Goal: Transaction & Acquisition: Purchase product/service

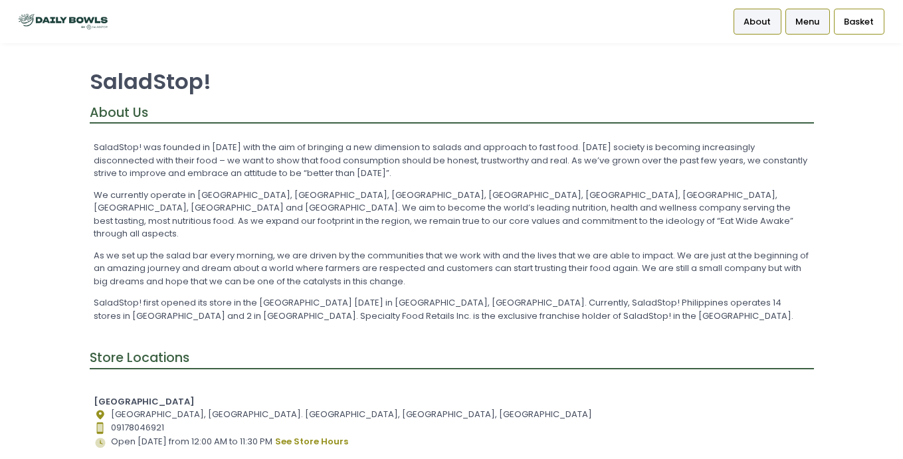
click at [796, 25] on span "Menu" at bounding box center [807, 21] width 24 height 13
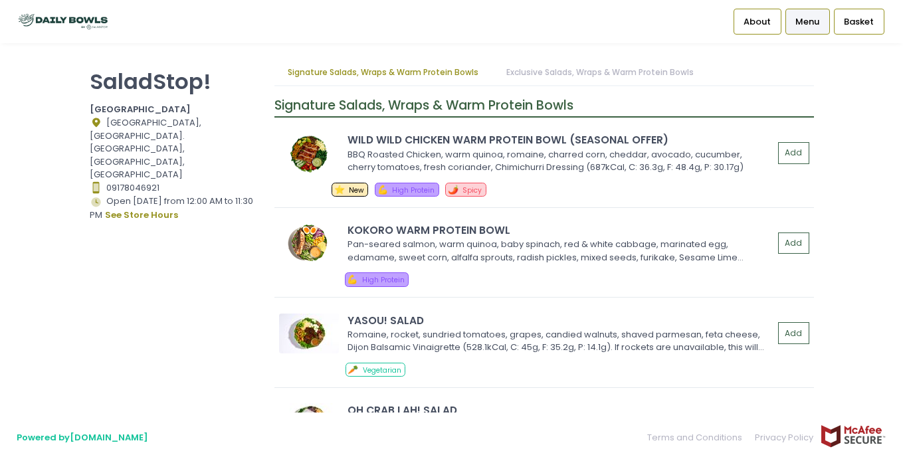
click at [74, 442] on link "Powered by [DOMAIN_NAME]" at bounding box center [83, 437] width 132 height 13
click at [854, 14] on div "Basket" at bounding box center [859, 21] width 50 height 25
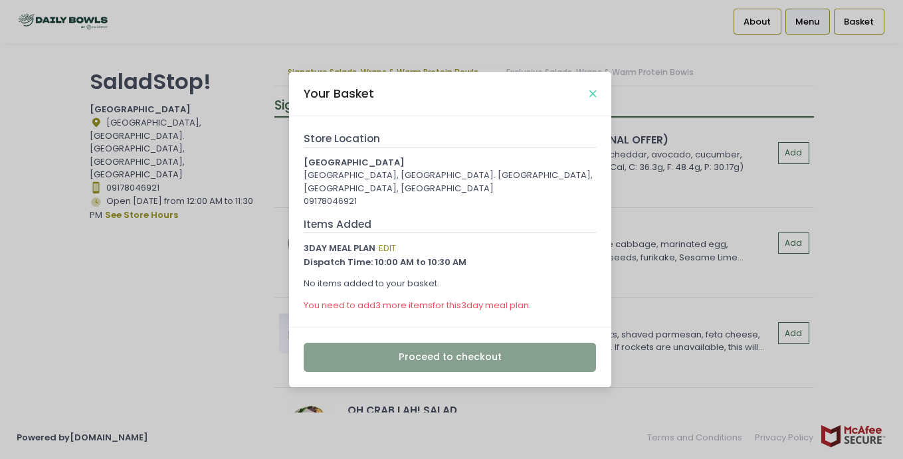
click at [591, 92] on icon "Close" at bounding box center [592, 94] width 7 height 10
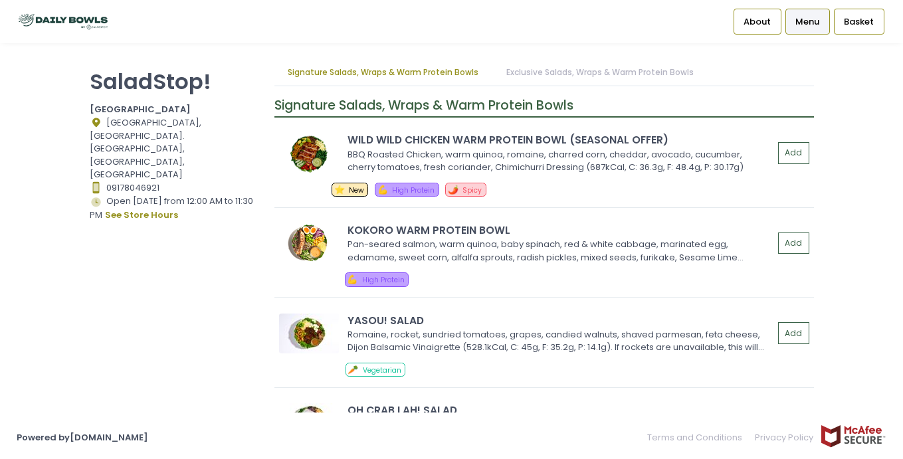
click at [42, 22] on img at bounding box center [63, 21] width 93 height 23
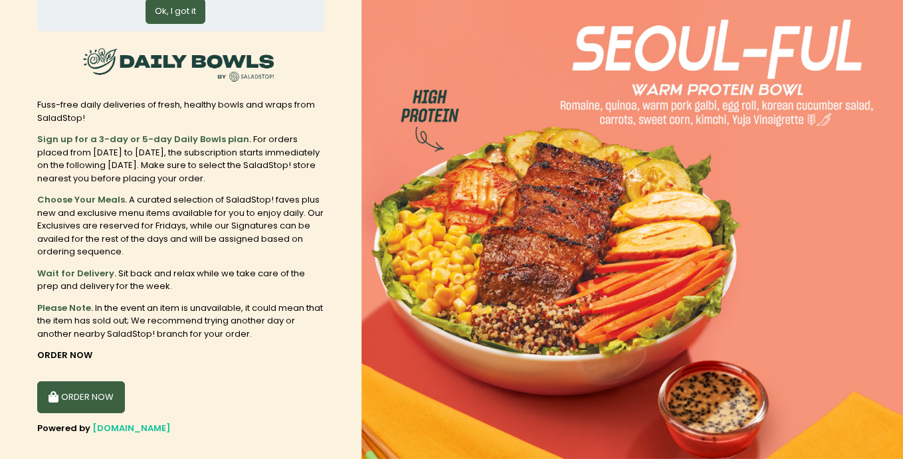
scroll to position [84, 0]
click at [186, 135] on b "Sign up for a 3-day or 5-day Daily Bowls plan." at bounding box center [144, 138] width 214 height 13
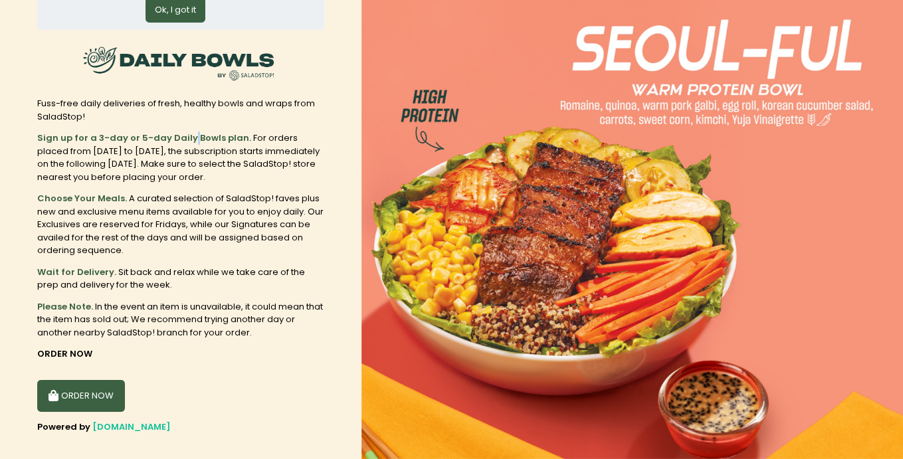
click at [186, 135] on b "Sign up for a 3-day or 5-day Daily Bowls plan." at bounding box center [144, 138] width 214 height 13
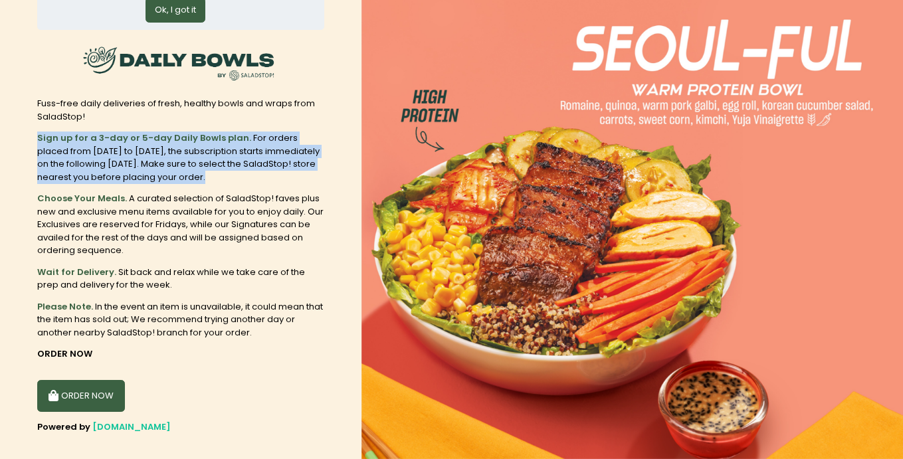
click at [186, 135] on b "Sign up for a 3-day or 5-day Daily Bowls plan." at bounding box center [144, 138] width 214 height 13
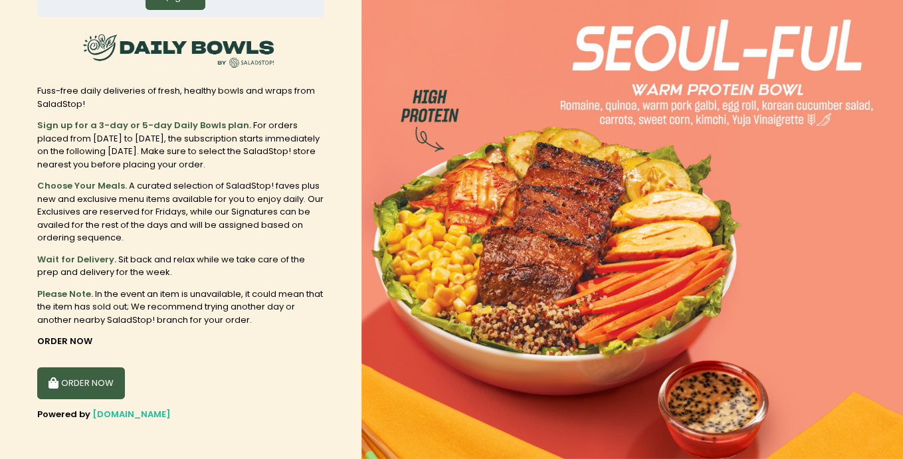
scroll to position [96, 0]
click at [89, 371] on button "ORDER NOW" at bounding box center [81, 384] width 88 height 32
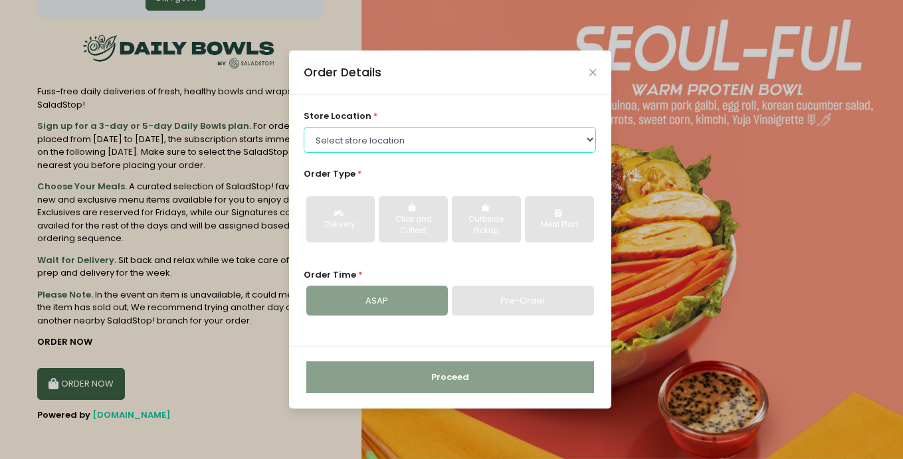
select select "6216e554a1873057bf703a14"
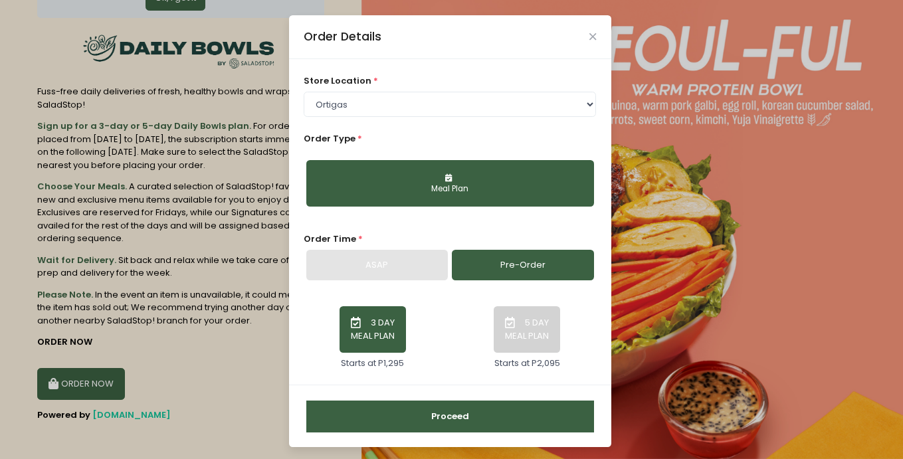
click at [450, 181] on button "Meal Plan" at bounding box center [450, 183] width 288 height 47
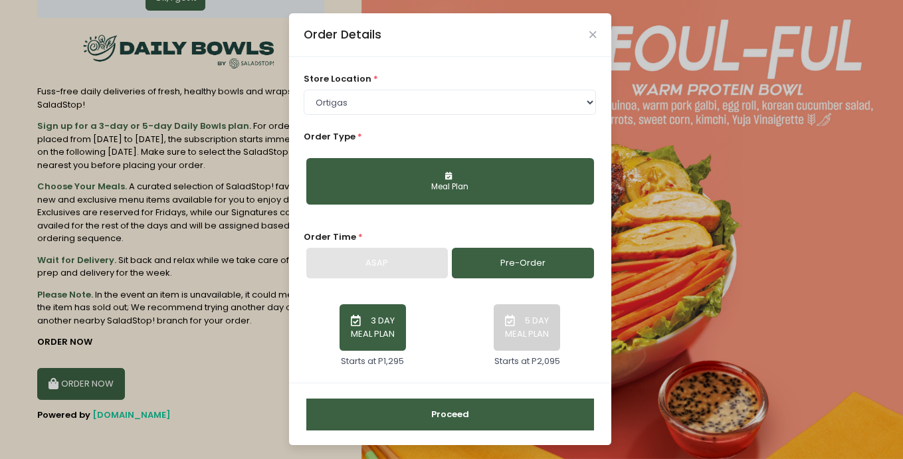
scroll to position [1, 0]
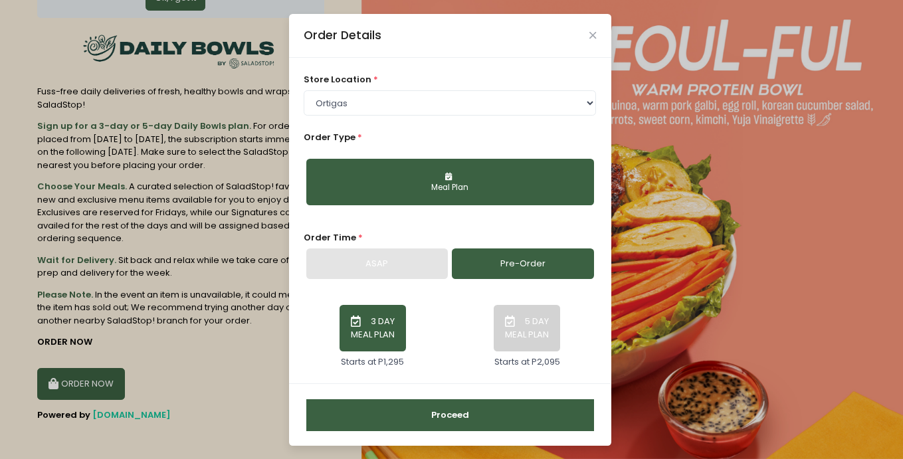
click at [545, 326] on button "5 DAY MEAL PLAN" at bounding box center [527, 328] width 66 height 47
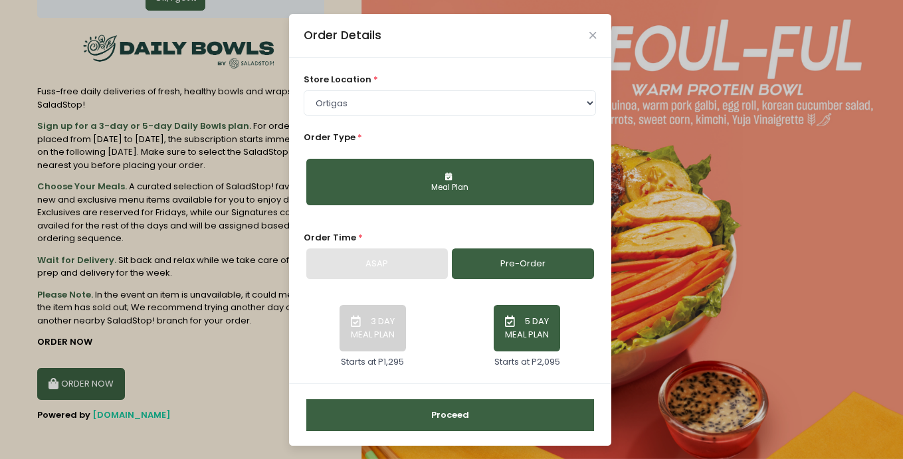
click at [497, 193] on button "Meal Plan" at bounding box center [450, 182] width 288 height 47
click at [484, 404] on button "Proceed" at bounding box center [450, 415] width 288 height 32
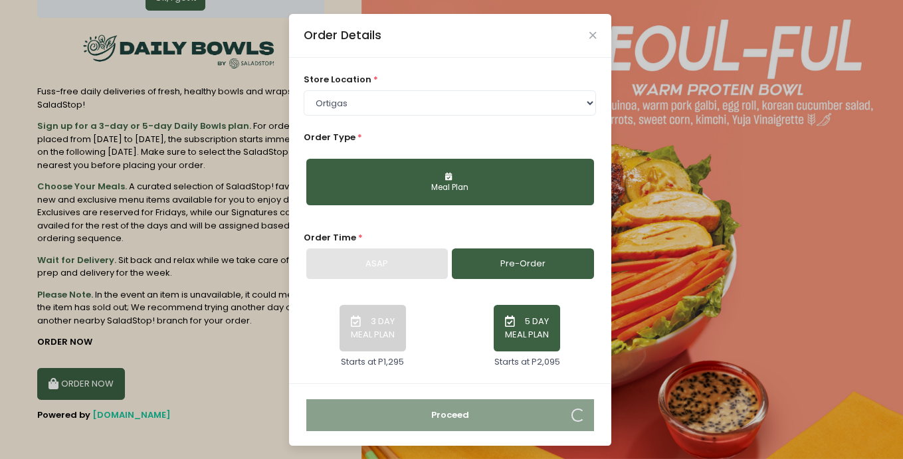
click at [601, 35] on div "Order Details" at bounding box center [450, 36] width 322 height 44
click at [596, 35] on div "Order Details" at bounding box center [450, 36] width 322 height 44
click at [593, 35] on icon "Close" at bounding box center [592, 36] width 7 height 10
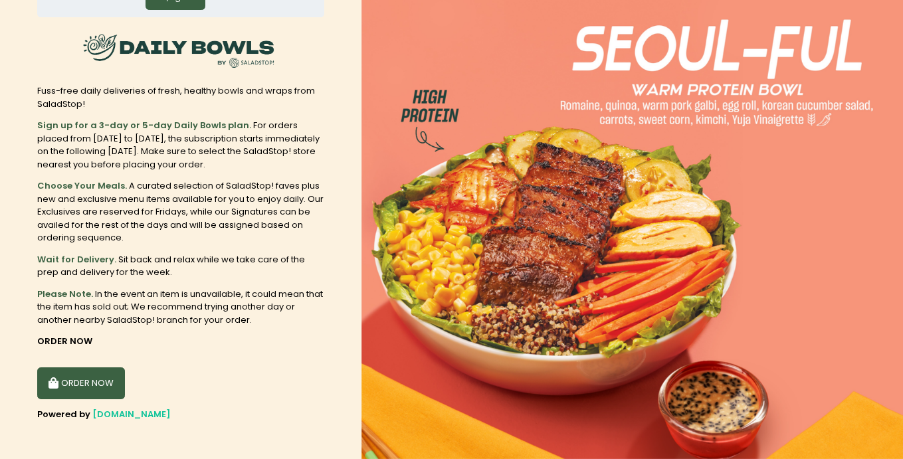
scroll to position [96, 0]
click at [94, 375] on button "ORDER NOW" at bounding box center [81, 384] width 88 height 32
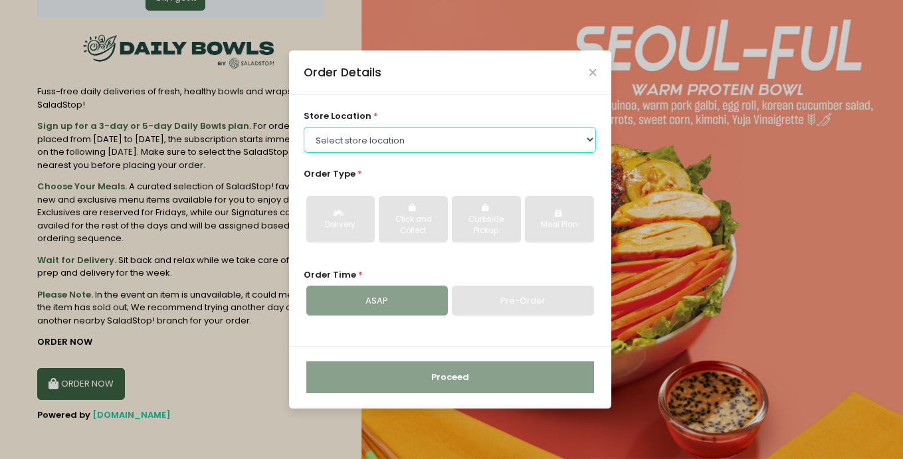
select select "6216e554a1873057bf703a14"
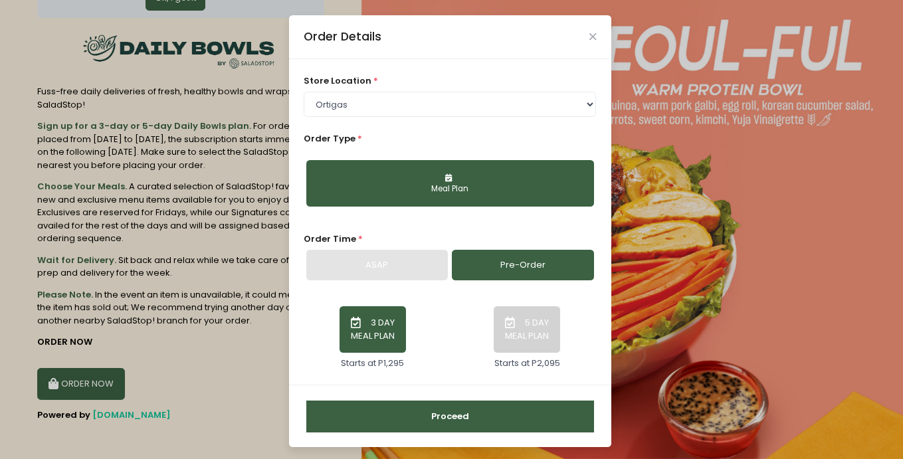
click at [460, 185] on div "Meal Plan" at bounding box center [450, 189] width 269 height 12
click at [428, 183] on div "Meal Plan" at bounding box center [450, 189] width 269 height 12
click at [539, 341] on button "5 DAY MEAL PLAN" at bounding box center [527, 329] width 66 height 47
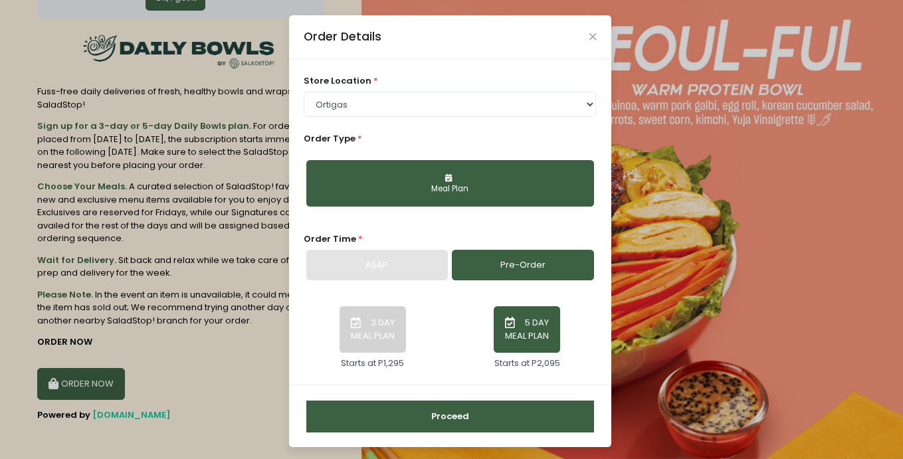
click at [497, 427] on button "Proceed" at bounding box center [450, 417] width 288 height 32
